Goal: Task Accomplishment & Management: Manage account settings

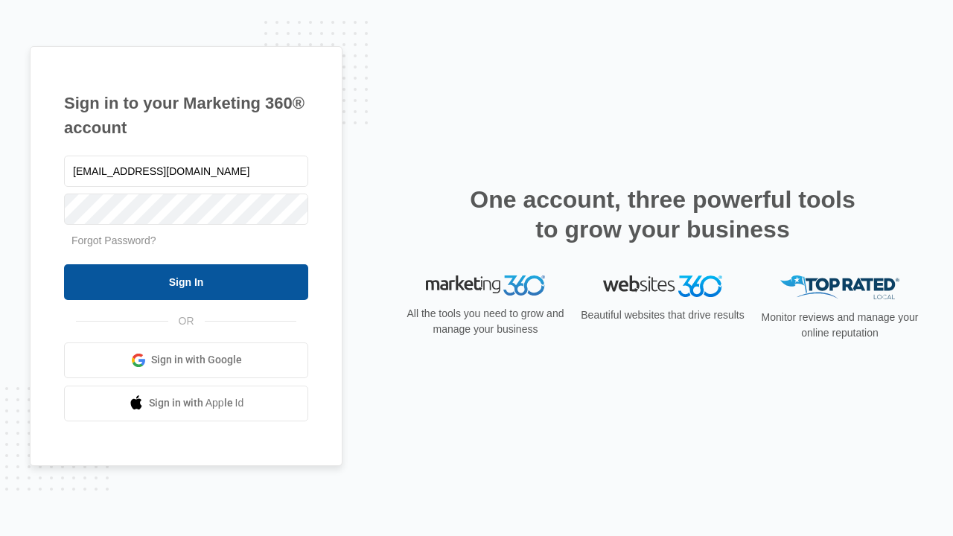
click at [186, 281] on input "Sign In" at bounding box center [186, 282] width 244 height 36
